Goal: Navigation & Orientation: Find specific page/section

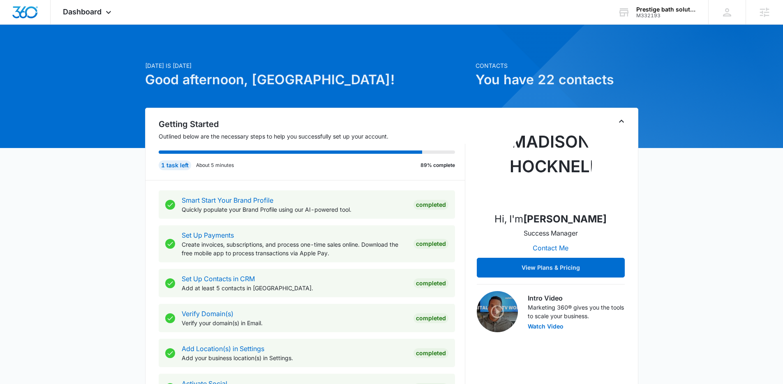
click at [86, 15] on span "Dashboard" at bounding box center [82, 11] width 39 height 9
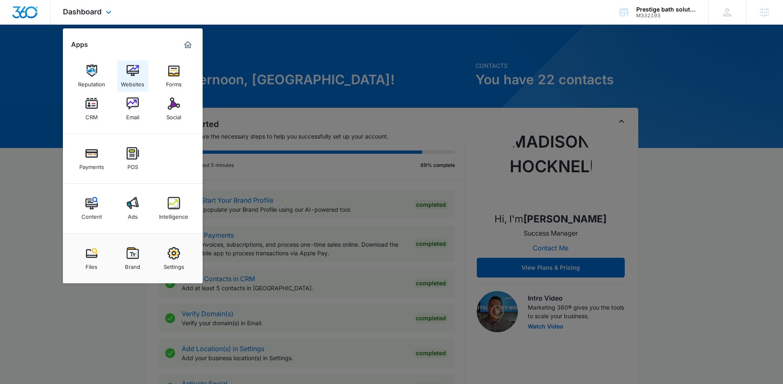
click at [135, 69] on img at bounding box center [133, 71] width 12 height 12
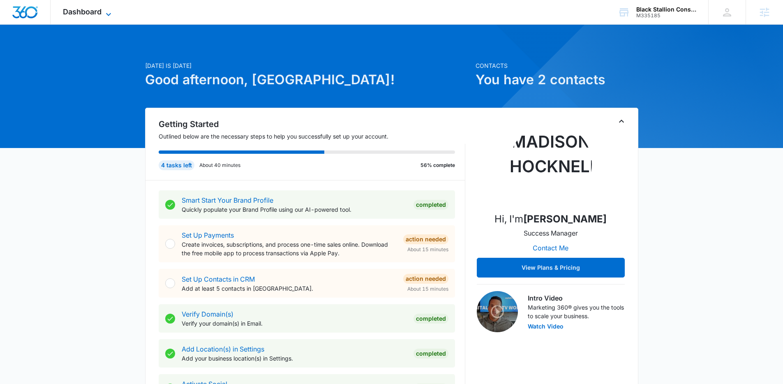
click at [99, 12] on span "Dashboard" at bounding box center [82, 11] width 39 height 9
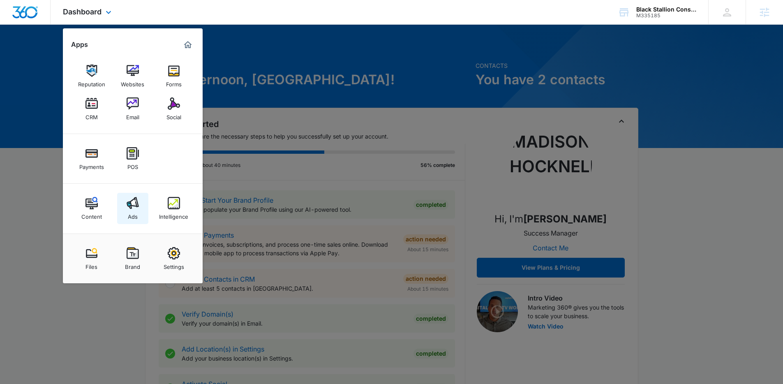
click at [135, 208] on img at bounding box center [133, 203] width 12 height 12
